Goal: Task Accomplishment & Management: Complete application form

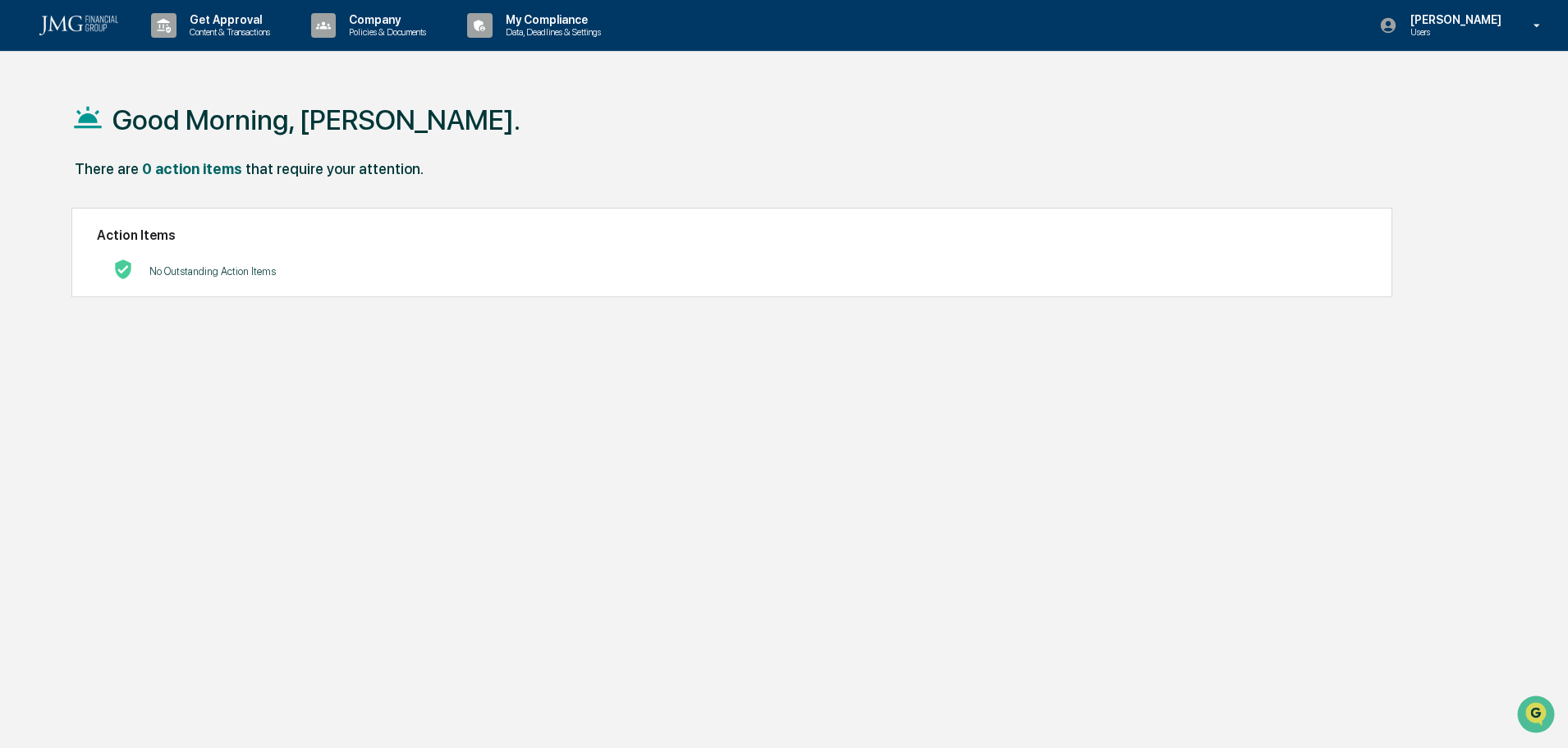
click at [248, 21] on p "Get Approval" at bounding box center [227, 19] width 102 height 13
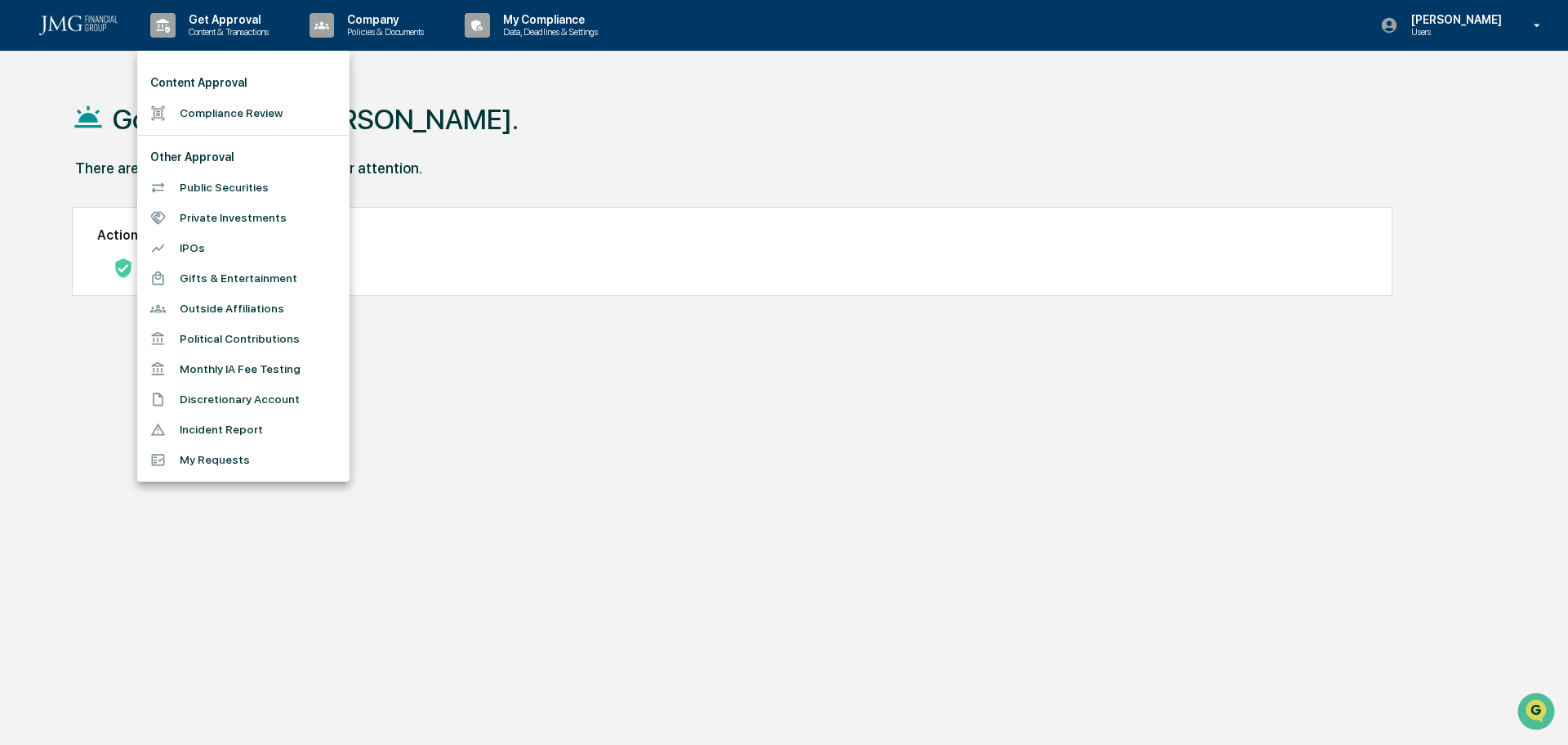
click at [211, 112] on li "Compliance Review" at bounding box center [244, 113] width 212 height 31
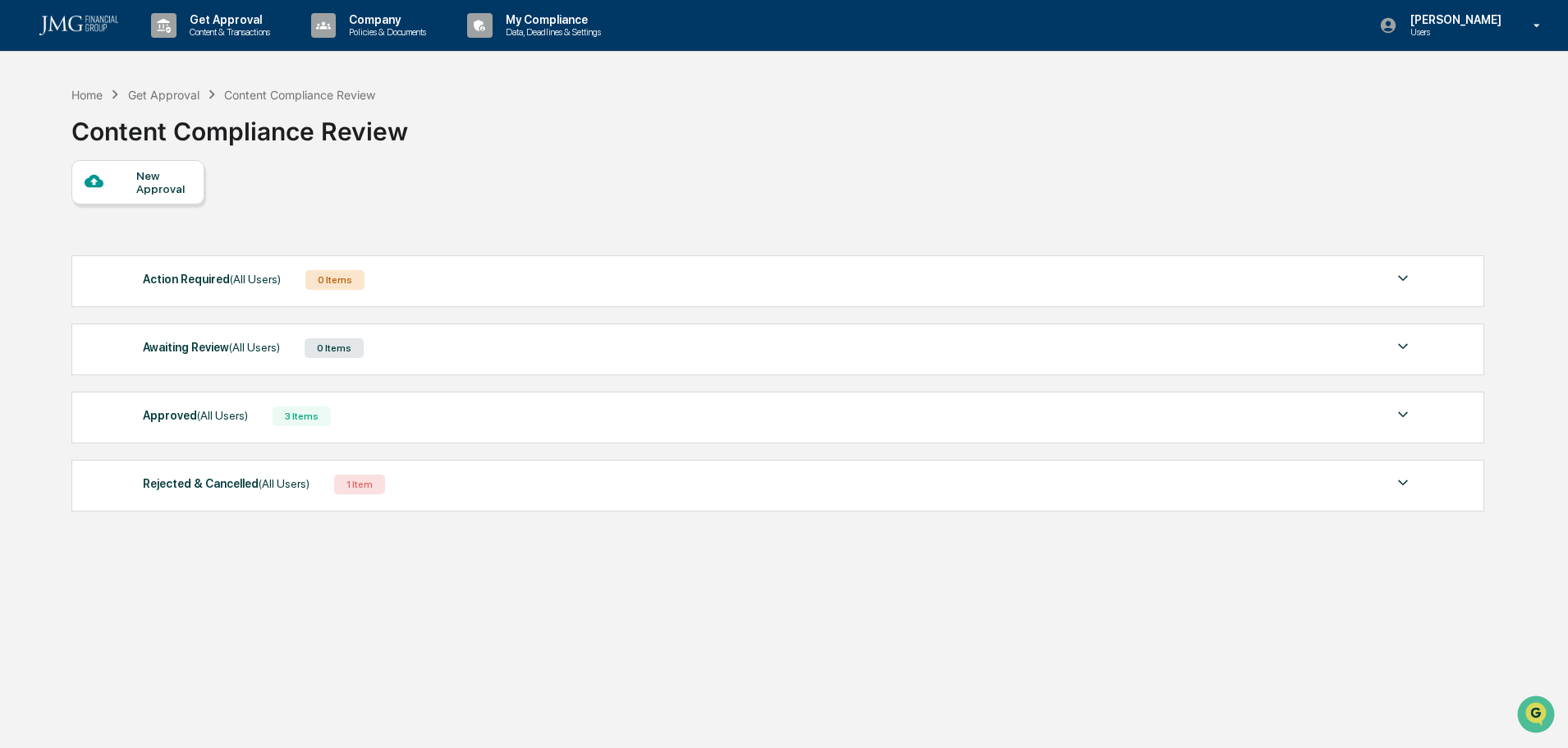
click at [117, 194] on div "New Approval" at bounding box center [138, 183] width 133 height 44
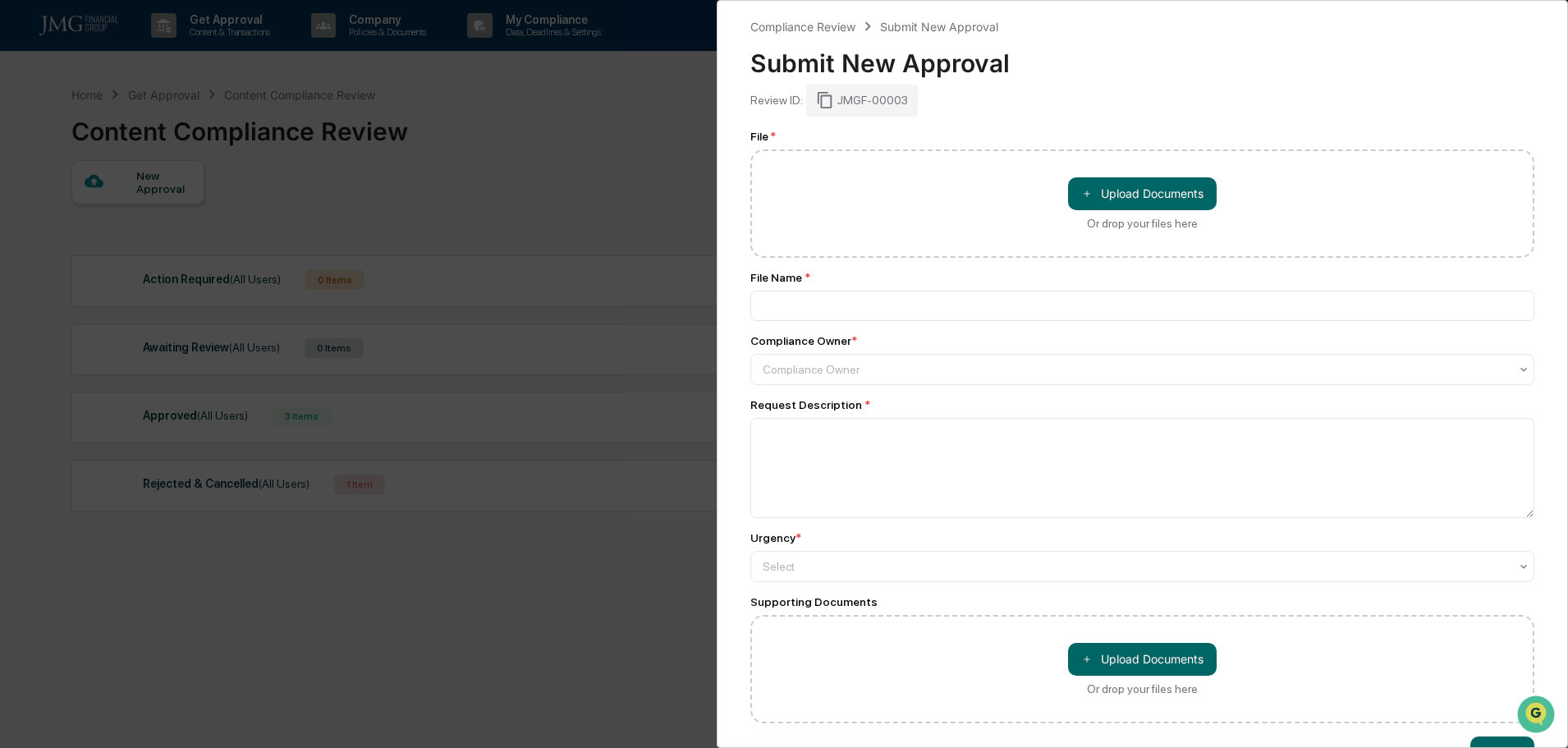
click at [1185, 193] on button "＋ Upload Documents" at bounding box center [1142, 194] width 148 height 32
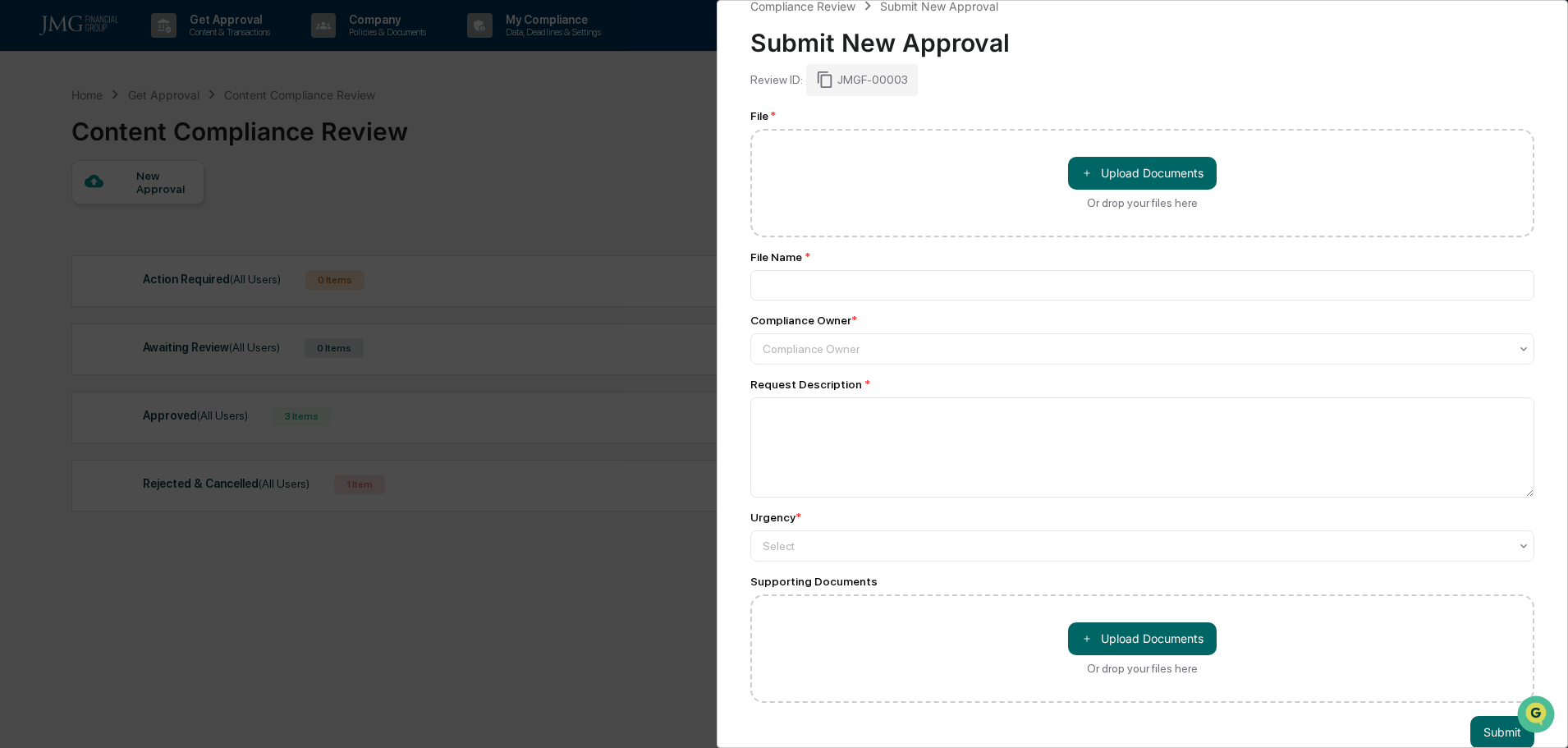
type input "**********"
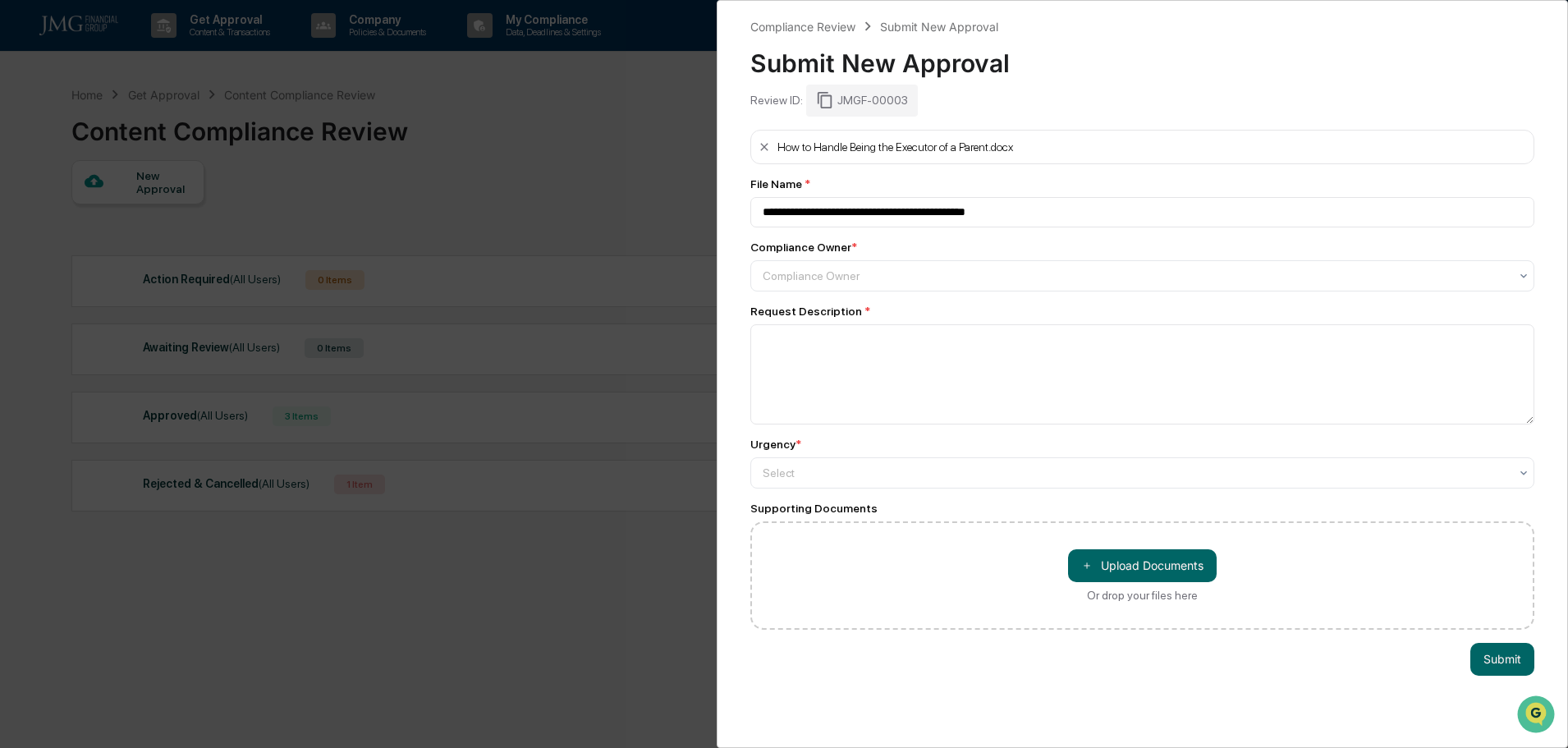
scroll to position [0, 0]
click at [804, 283] on div at bounding box center [1135, 275] width 746 height 16
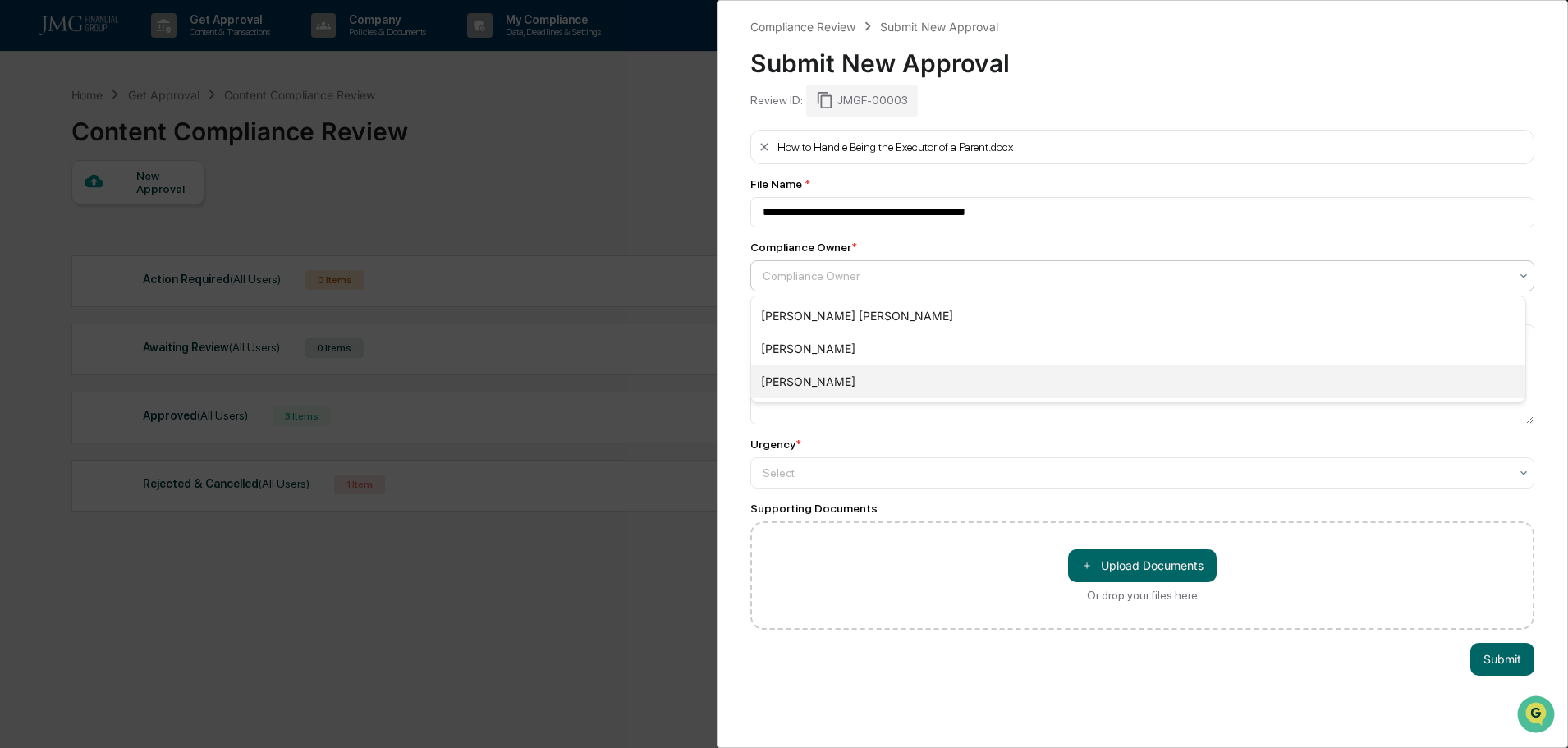
click at [819, 388] on div "[PERSON_NAME]" at bounding box center [1137, 381] width 774 height 32
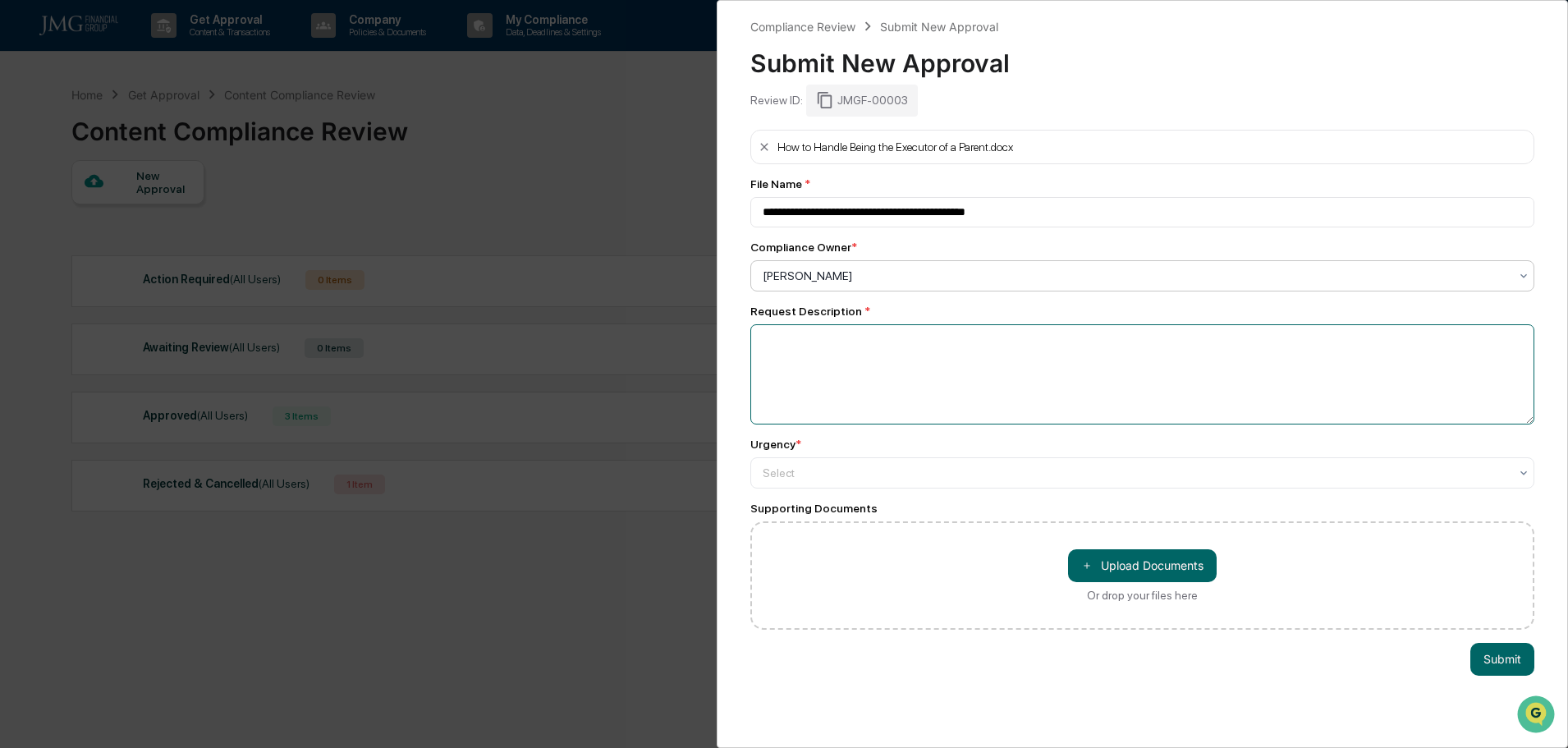
click at [817, 354] on textarea at bounding box center [1141, 374] width 784 height 100
click at [883, 456] on div "Urgency * Select" at bounding box center [1141, 463] width 784 height 51
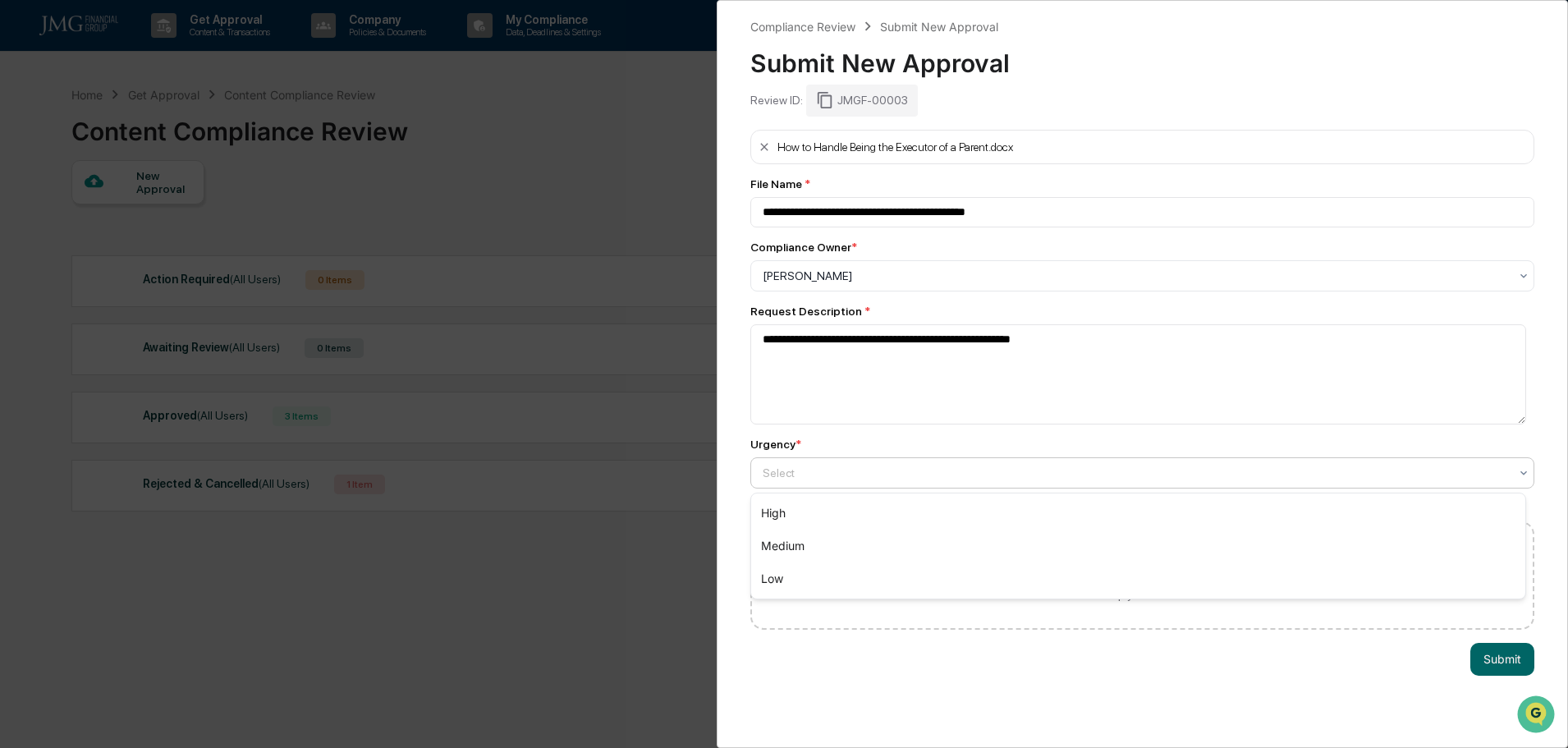
click at [880, 477] on div at bounding box center [1135, 473] width 746 height 16
click at [824, 543] on div "Medium" at bounding box center [1137, 546] width 774 height 32
click at [1146, 337] on textarea "**********" at bounding box center [1137, 374] width 775 height 100
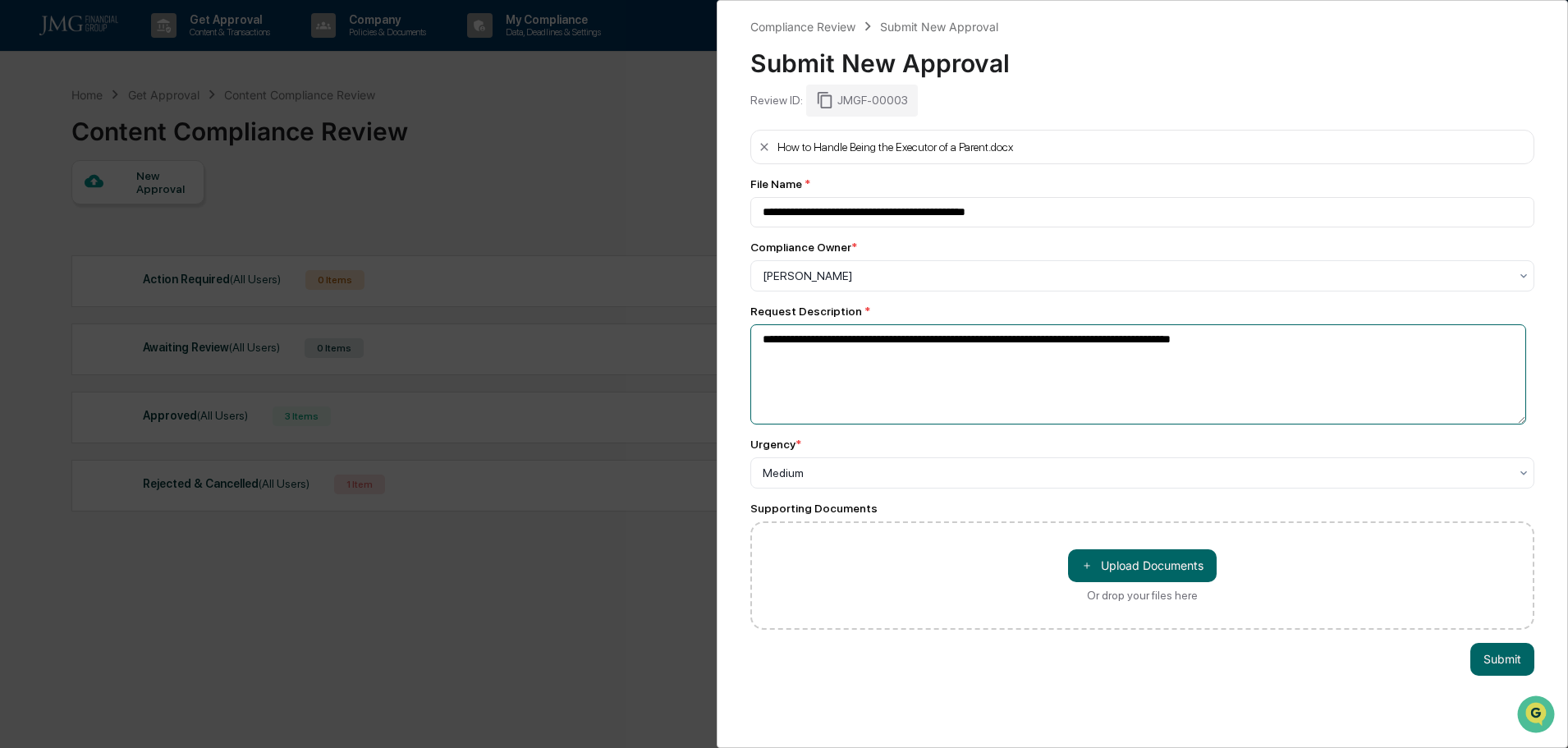
type textarea "**********"
click at [1482, 657] on button "Submit" at bounding box center [1501, 658] width 64 height 32
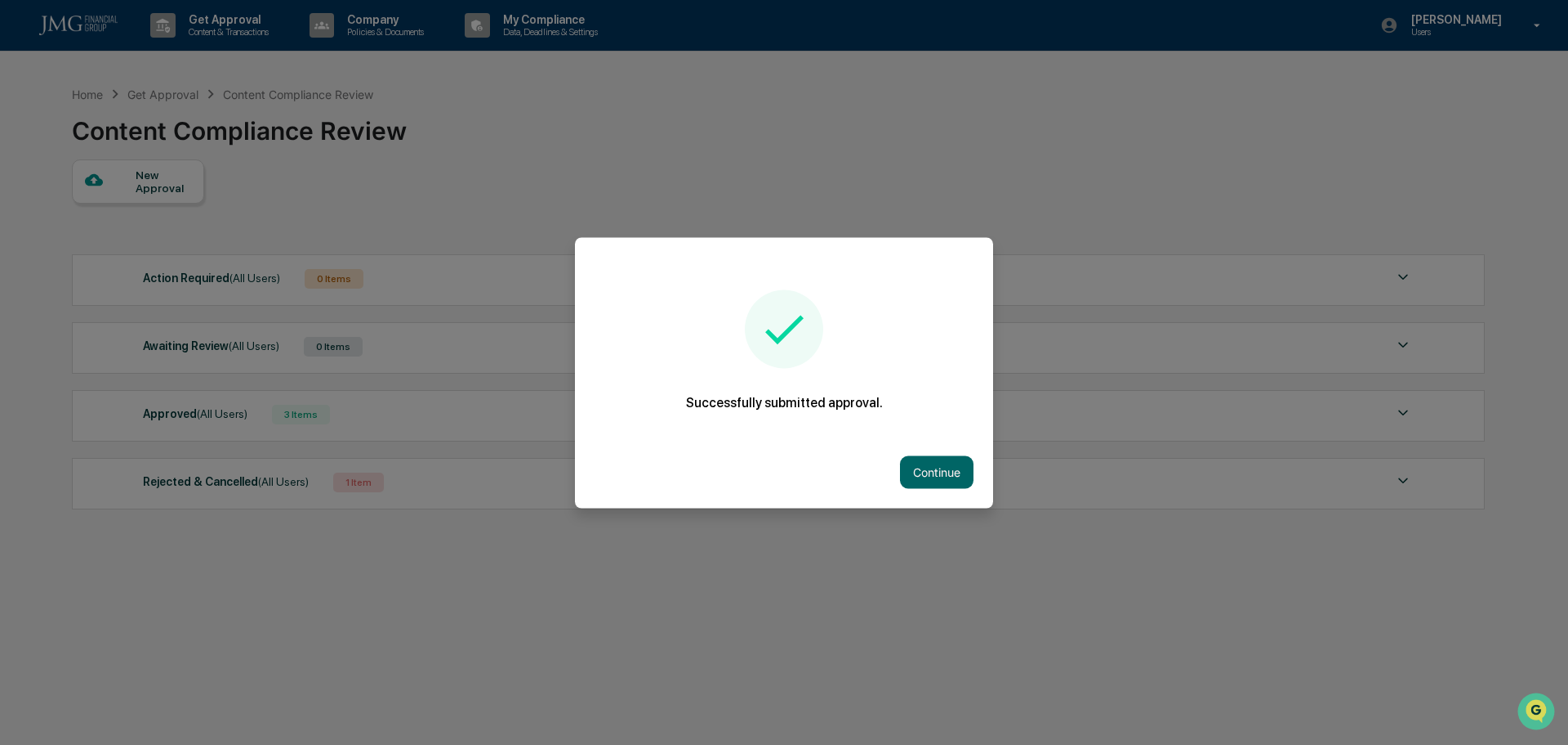
click at [938, 463] on button "Continue" at bounding box center [936, 471] width 74 height 32
